Goal: Task Accomplishment & Management: Use online tool/utility

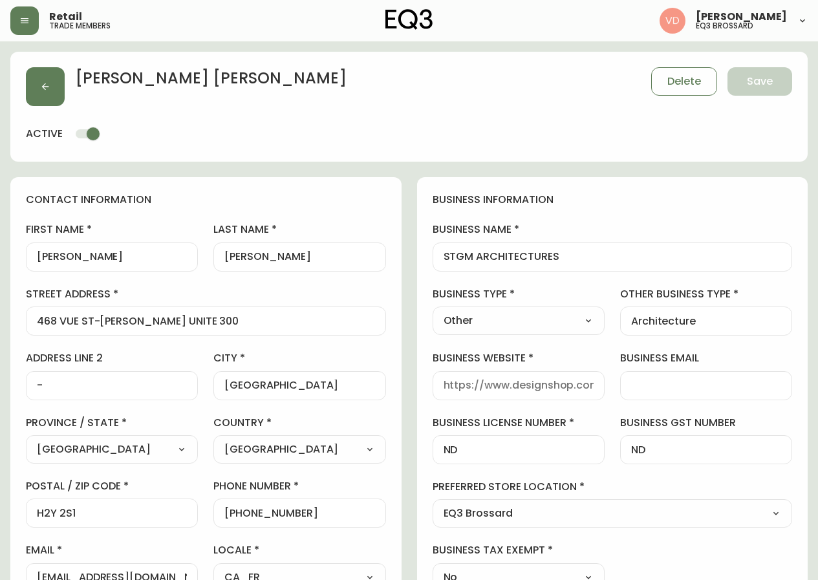
select select "QC"
select select "CA"
select select "CA_FR"
select select "Other"
select select "cjw10z96u00fa6gs0941re9ze"
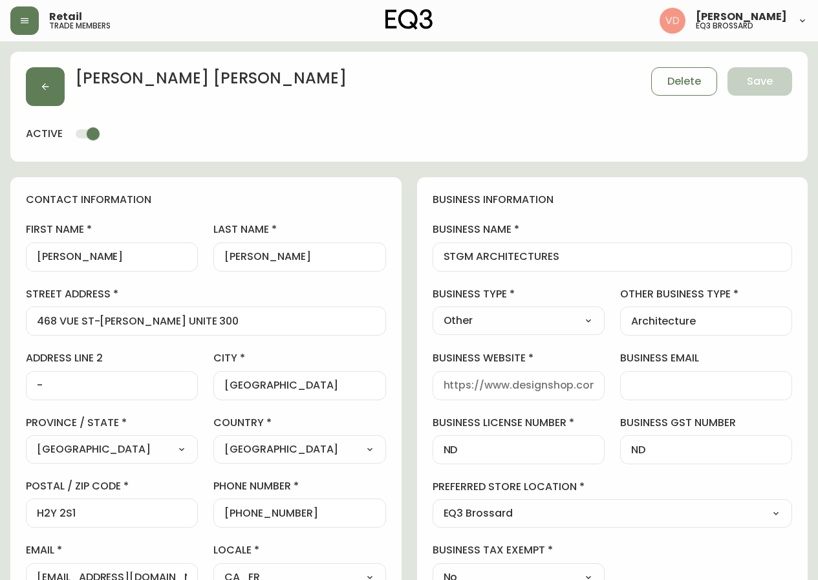
select select "false"
click at [27, 16] on icon "button" at bounding box center [24, 21] width 10 height 10
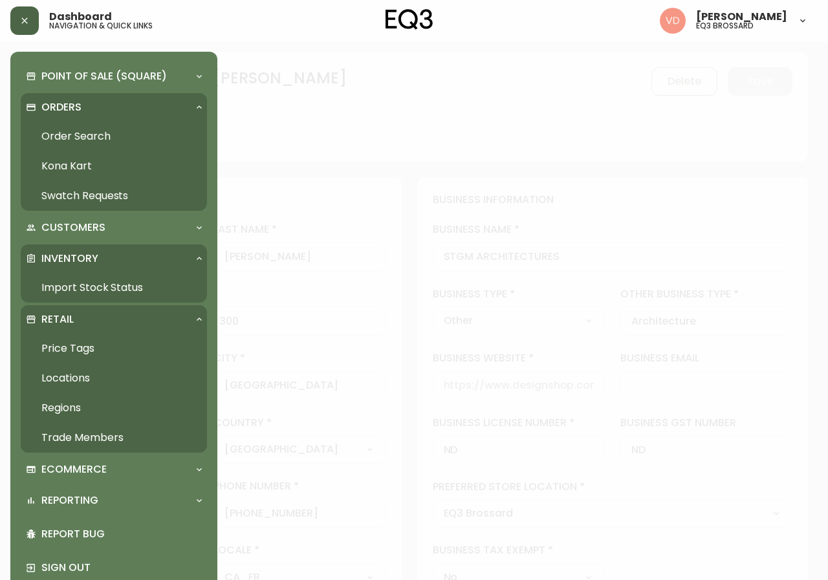
click at [135, 283] on link "Import Stock Status" at bounding box center [114, 288] width 186 height 30
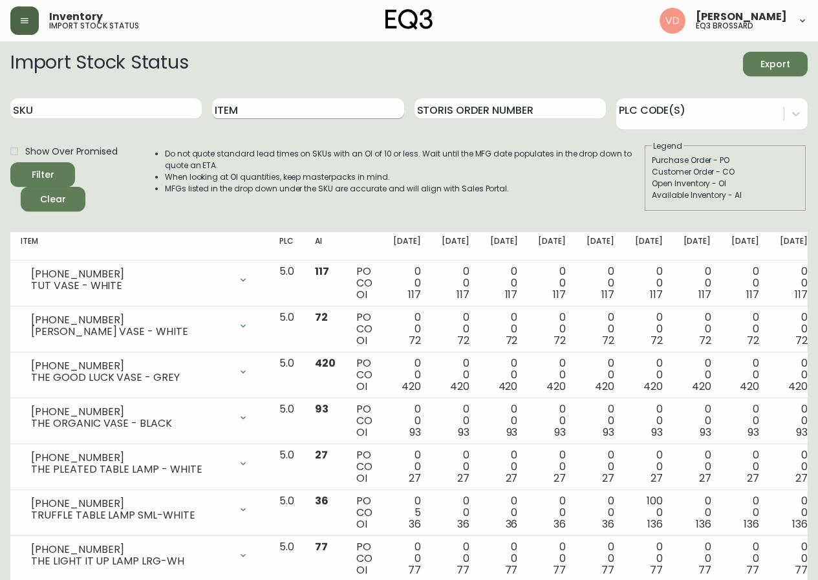
click at [296, 113] on input "Item" at bounding box center [307, 108] width 191 height 21
type input "HOMEWORK"
click at [10, 162] on button "Filter" at bounding box center [42, 174] width 65 height 25
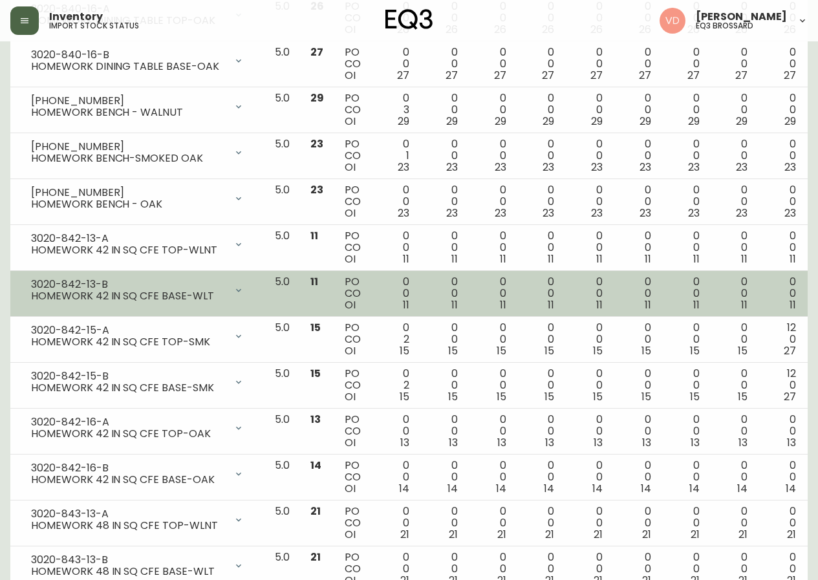
scroll to position [517, 0]
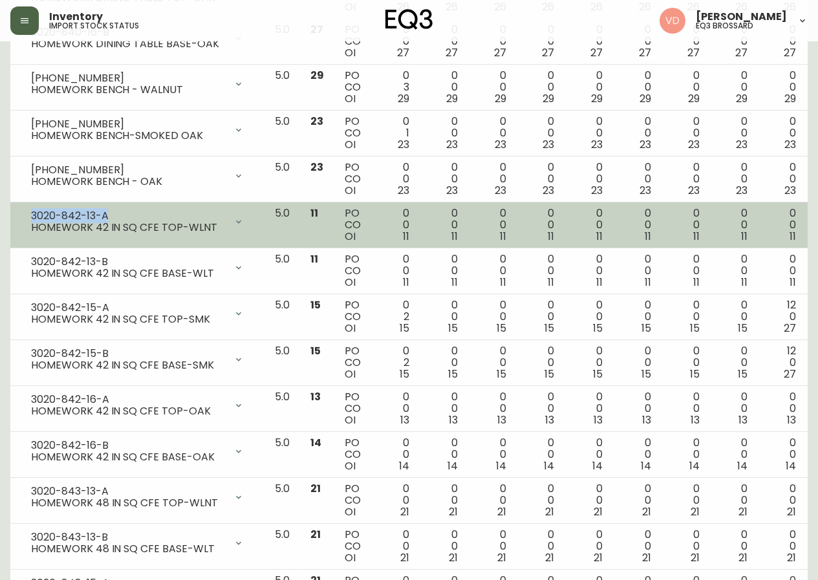
drag, startPoint x: 113, startPoint y: 210, endPoint x: 32, endPoint y: 209, distance: 80.8
click at [32, 210] on div "3020-842-13-A" at bounding box center [128, 216] width 195 height 12
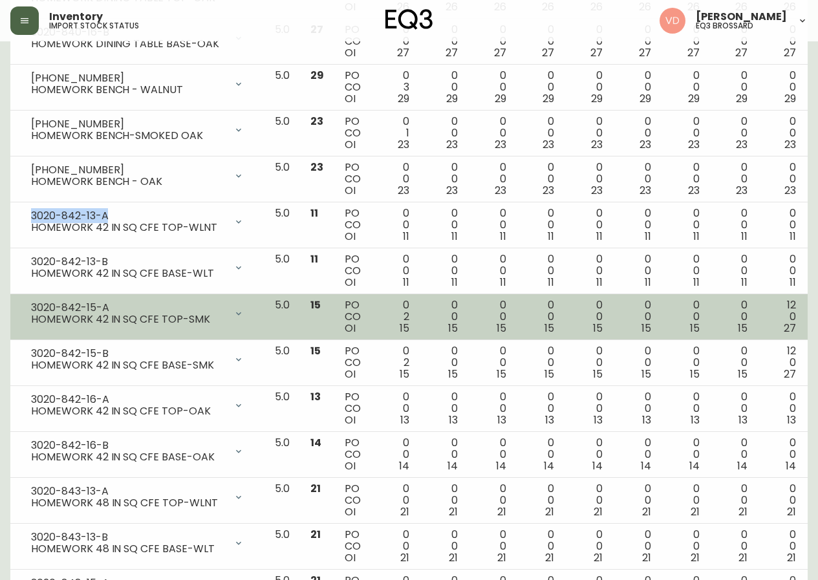
copy div "3020-842-13-A"
click at [226, 310] on div at bounding box center [239, 314] width 26 height 26
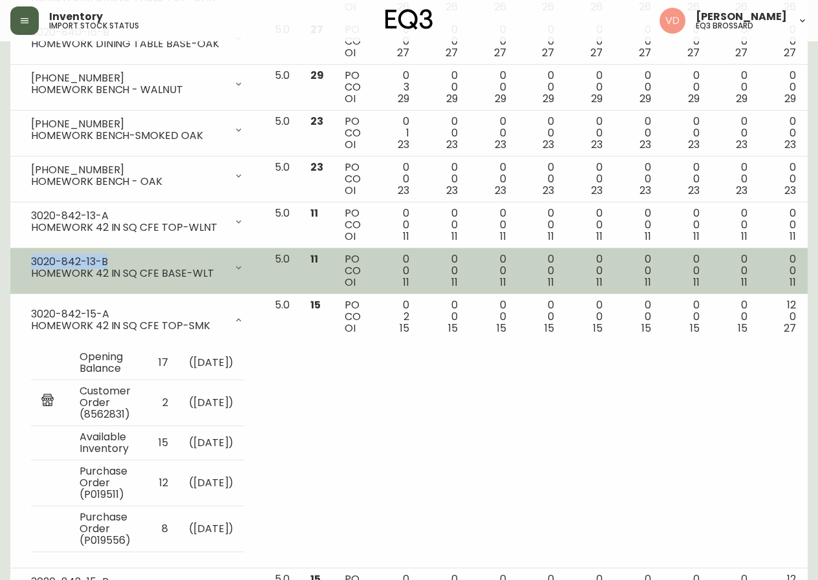
drag, startPoint x: 118, startPoint y: 259, endPoint x: 22, endPoint y: 263, distance: 95.8
click at [22, 263] on div "3020-842-13-B HOMEWORK 42 IN SQ CFE BASE-WLT" at bounding box center [137, 267] width 233 height 28
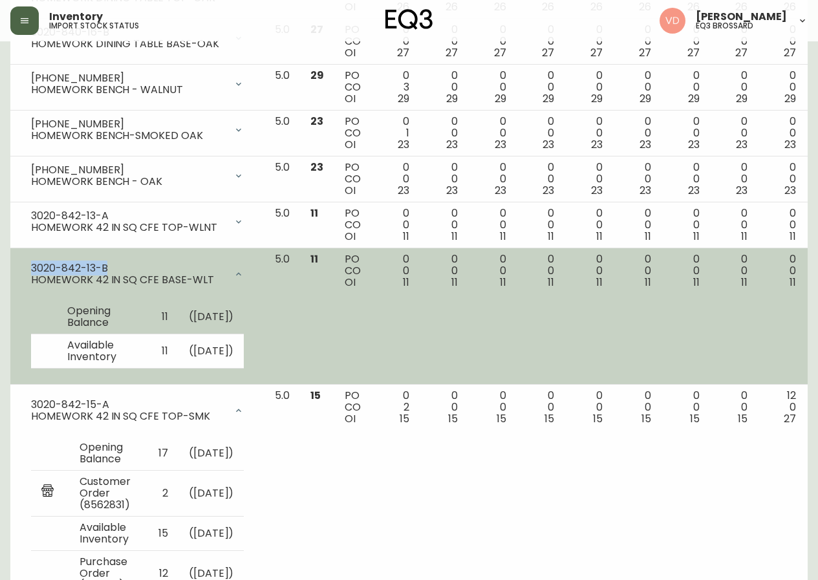
copy div "3020-842-13-B"
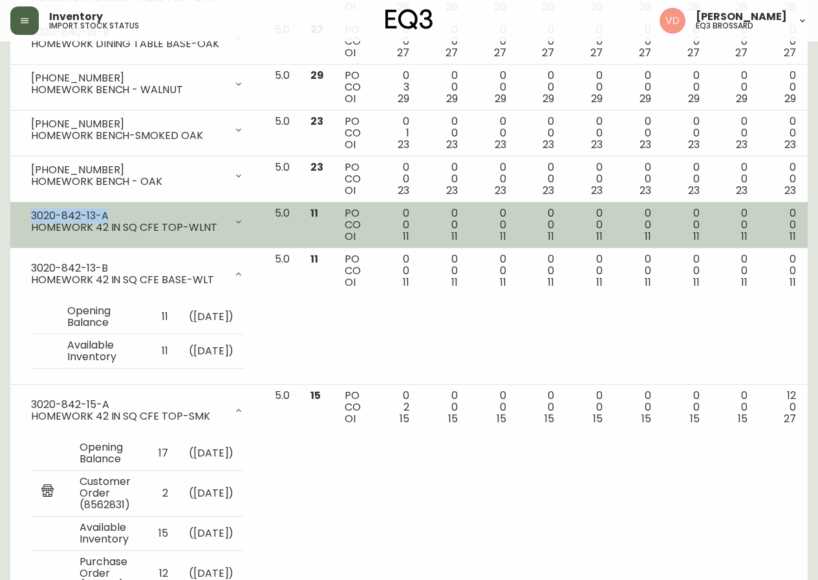
drag, startPoint x: 124, startPoint y: 206, endPoint x: 31, endPoint y: 207, distance: 93.1
click at [31, 210] on div "3020-842-13-A" at bounding box center [128, 216] width 195 height 12
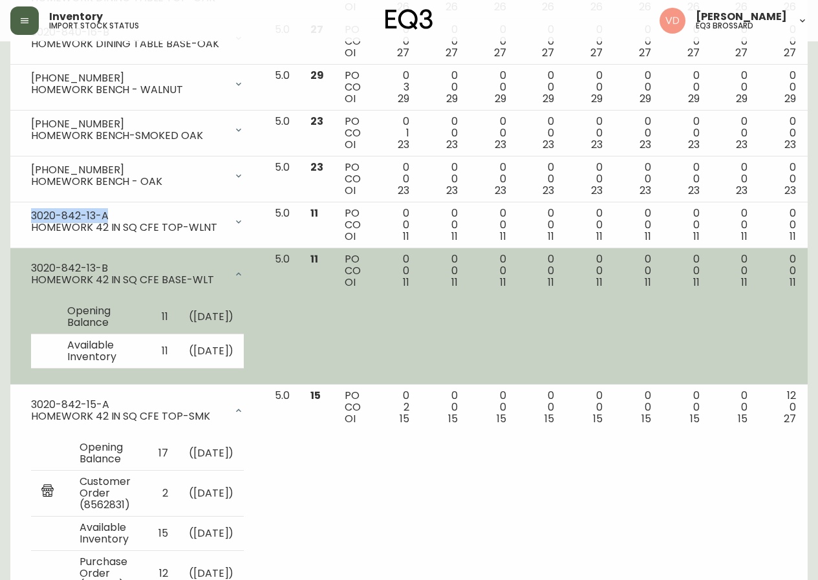
copy div "3020-842-13-A"
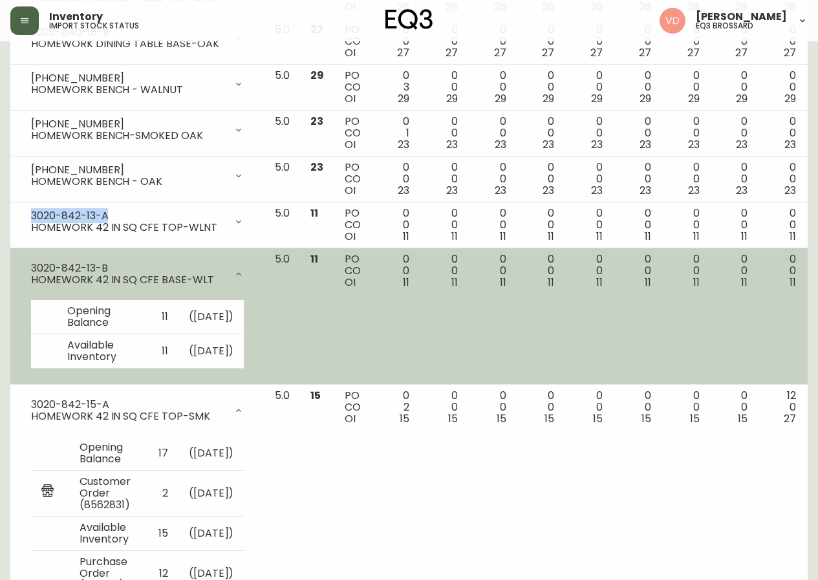
copy div "3020-842-13-A"
